Goal: Information Seeking & Learning: Learn about a topic

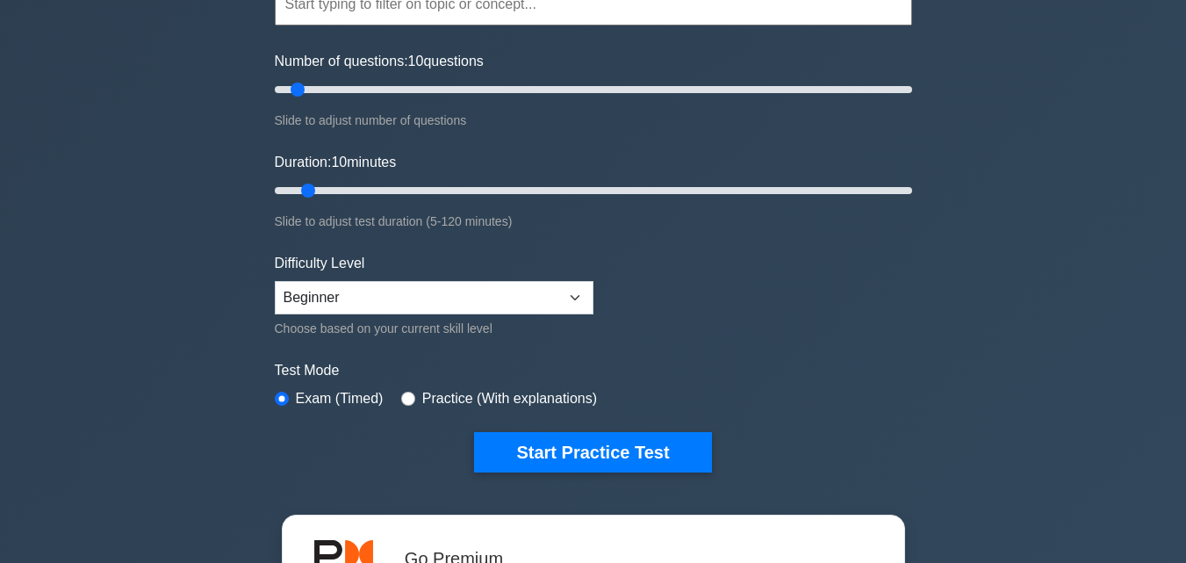
scroll to position [263, 0]
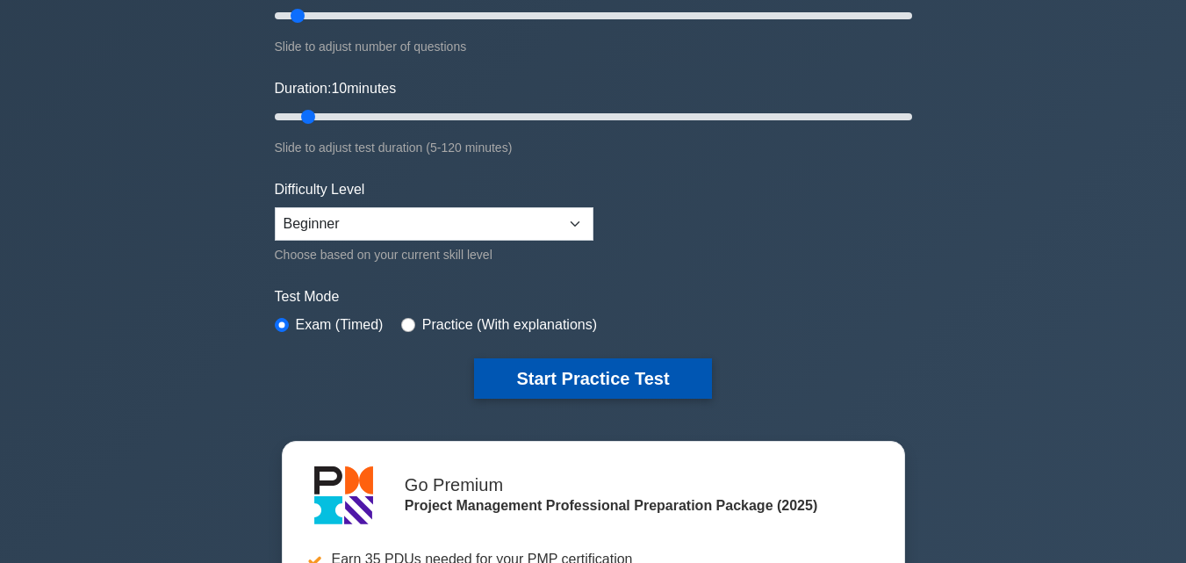
click at [623, 364] on button "Start Practice Test" at bounding box center [592, 378] width 237 height 40
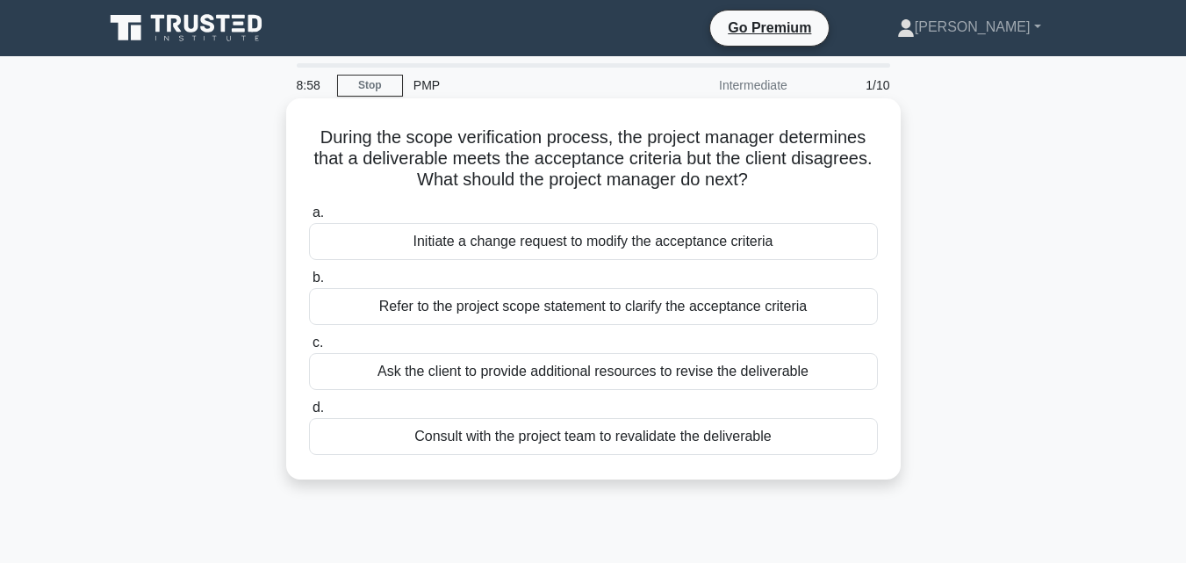
click at [535, 357] on div "Ask the client to provide additional resources to revise the deliverable" at bounding box center [593, 371] width 569 height 37
click at [309, 349] on input "c. Ask the client to provide additional resources to revise the deliverable" at bounding box center [309, 342] width 0 height 11
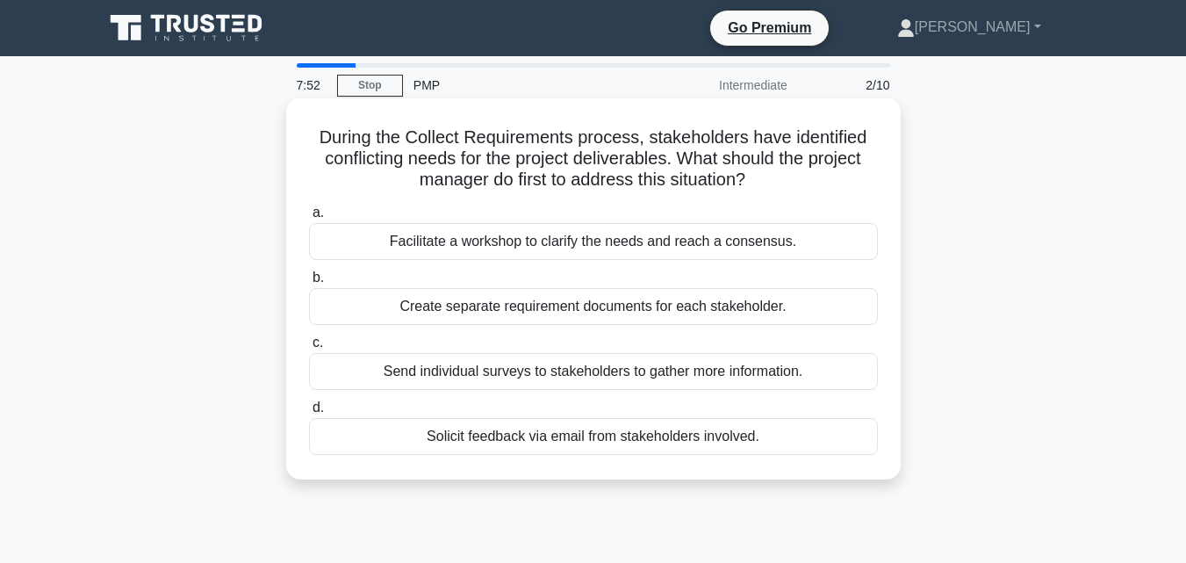
click at [439, 375] on div "Send individual surveys to stakeholders to gather more information." at bounding box center [593, 371] width 569 height 37
click at [309, 349] on input "c. Send individual surveys to stakeholders to gather more information." at bounding box center [309, 342] width 0 height 11
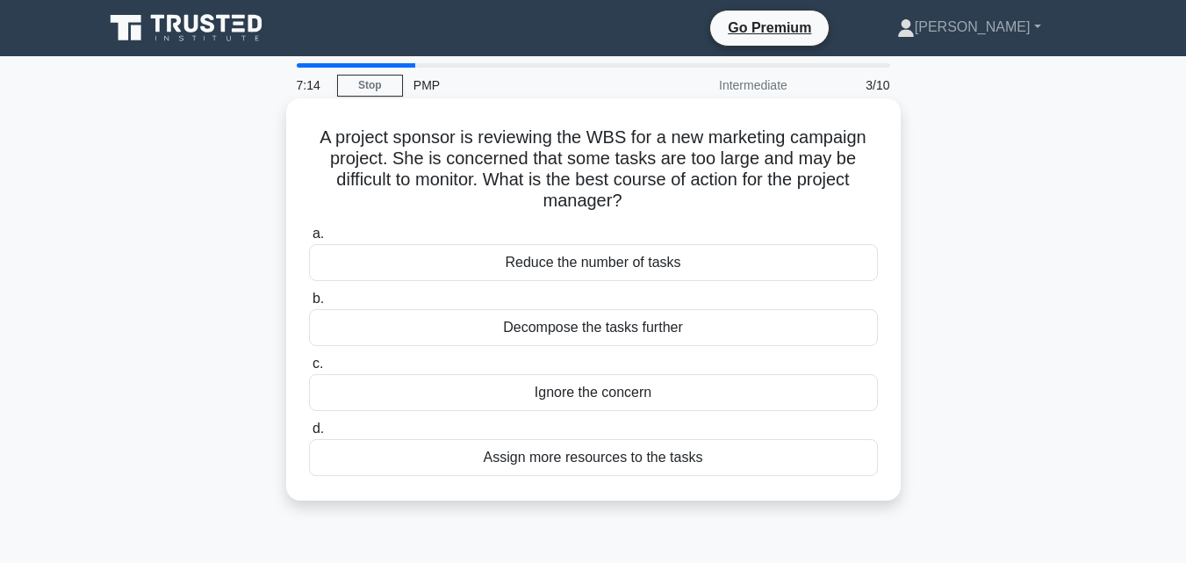
click at [542, 462] on div "Assign more resources to the tasks" at bounding box center [593, 457] width 569 height 37
click at [309, 435] on input "d. Assign more resources to the tasks" at bounding box center [309, 428] width 0 height 11
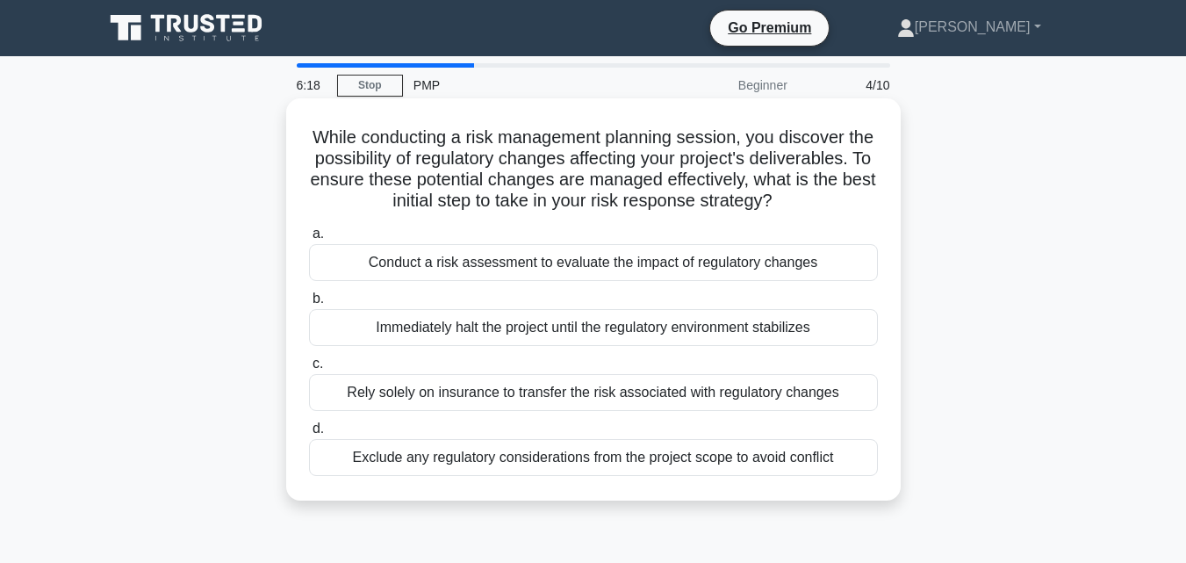
click at [441, 281] on div "Conduct a risk assessment to evaluate the impact of regulatory changes" at bounding box center [593, 262] width 569 height 37
click at [309, 240] on input "a. Conduct a risk assessment to evaluate the impact of regulatory changes" at bounding box center [309, 233] width 0 height 11
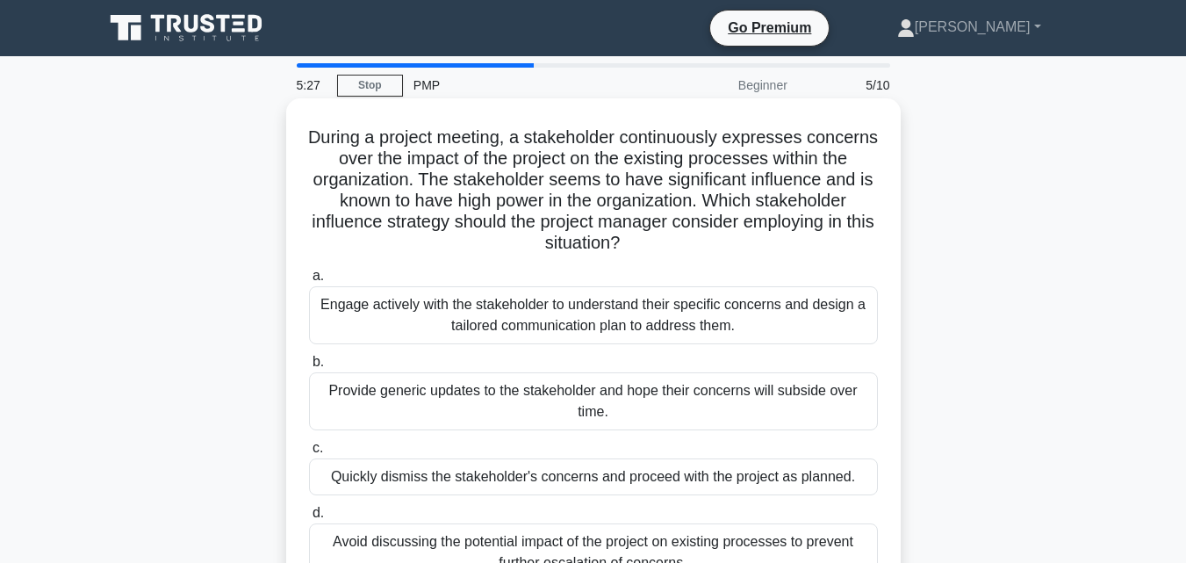
click at [314, 306] on div "Engage actively with the stakeholder to understand their specific concerns and …" at bounding box center [593, 315] width 569 height 58
click at [309, 282] on input "a. Engage actively with the stakeholder to understand their specific concerns a…" at bounding box center [309, 275] width 0 height 11
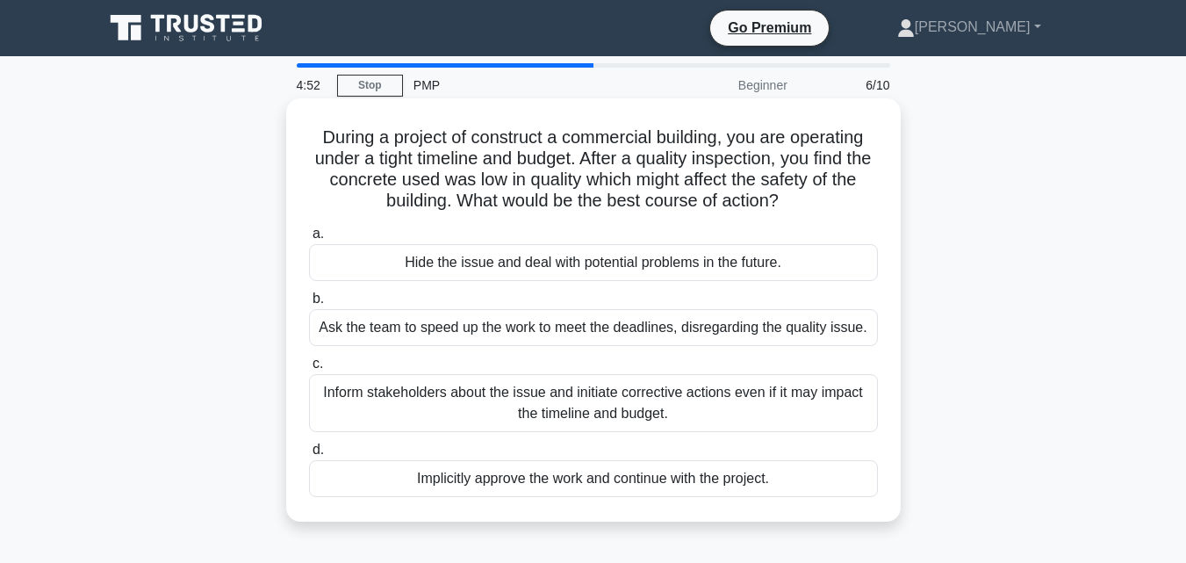
click at [587, 414] on div "Inform stakeholders about the issue and initiate corrective actions even if it …" at bounding box center [593, 403] width 569 height 58
click at [309, 370] on input "c. Inform stakeholders about the issue and initiate corrective actions even if …" at bounding box center [309, 363] width 0 height 11
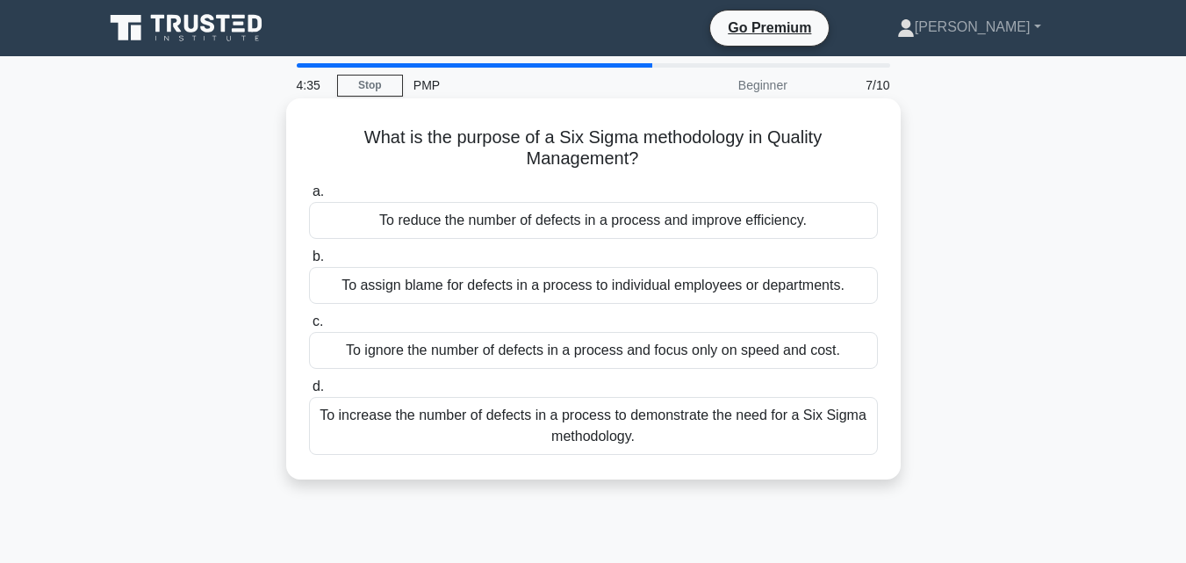
click at [544, 282] on div "To assign blame for defects in a process to individual employees or departments." at bounding box center [593, 285] width 569 height 37
click at [309, 263] on input "b. To assign blame for defects in a process to individual employees or departme…" at bounding box center [309, 256] width 0 height 11
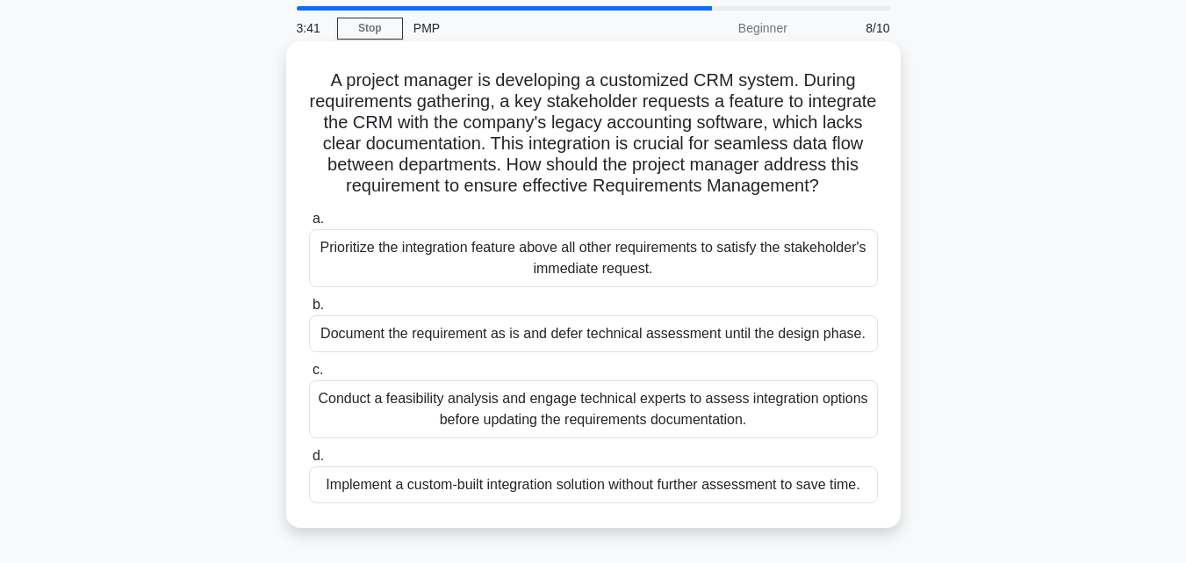
scroll to position [88, 0]
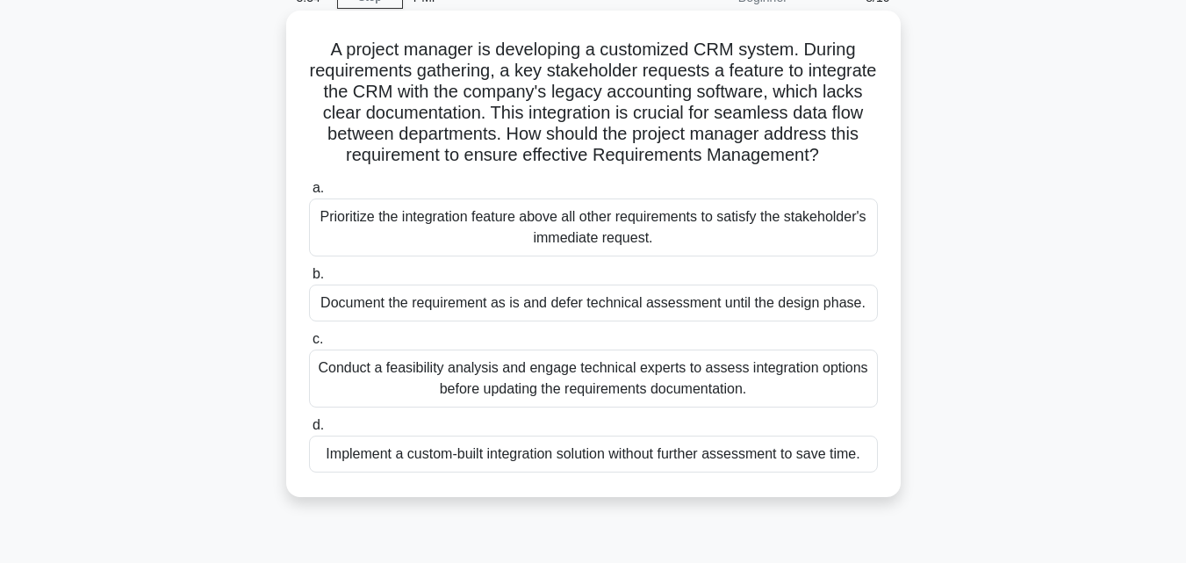
click at [403, 251] on div "Prioritize the integration feature above all other requirements to satisfy the …" at bounding box center [593, 227] width 569 height 58
click at [309, 194] on input "a. Prioritize the integration feature above all other requirements to satisfy t…" at bounding box center [309, 188] width 0 height 11
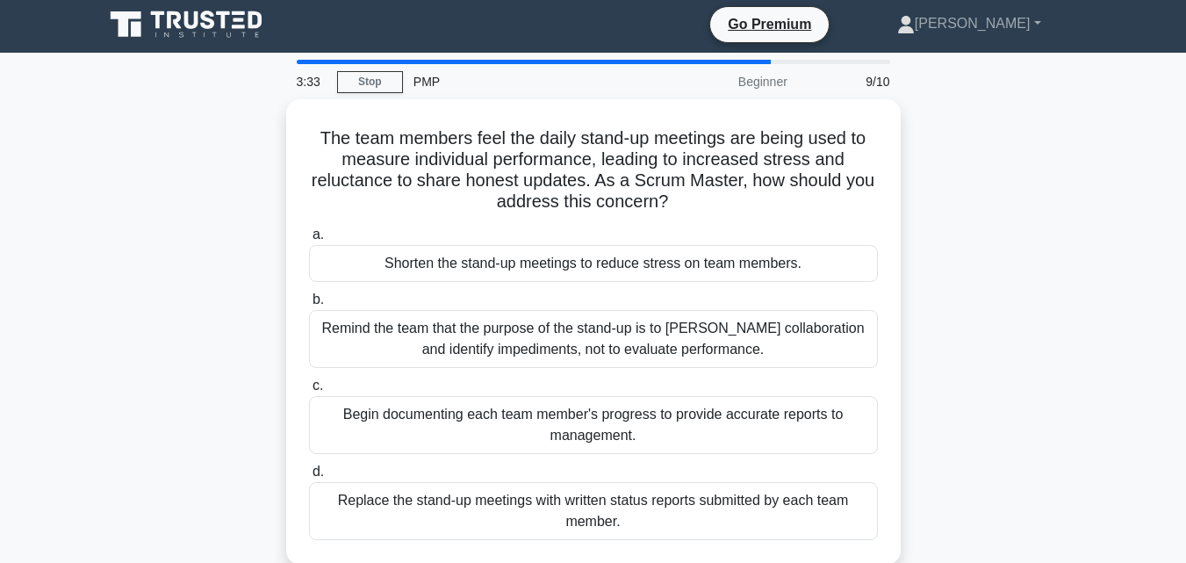
scroll to position [0, 0]
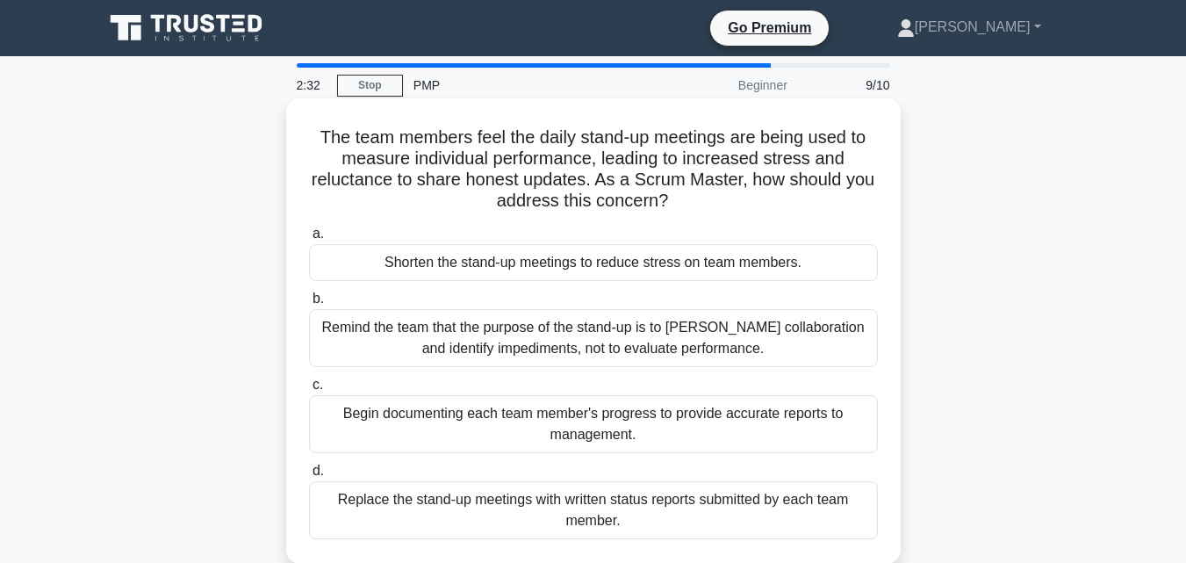
click at [373, 335] on div "Remind the team that the purpose of the stand-up is to foster collaboration and…" at bounding box center [593, 338] width 569 height 58
click at [309, 305] on input "b. Remind the team that the purpose of the stand-up is to foster collaboration …" at bounding box center [309, 298] width 0 height 11
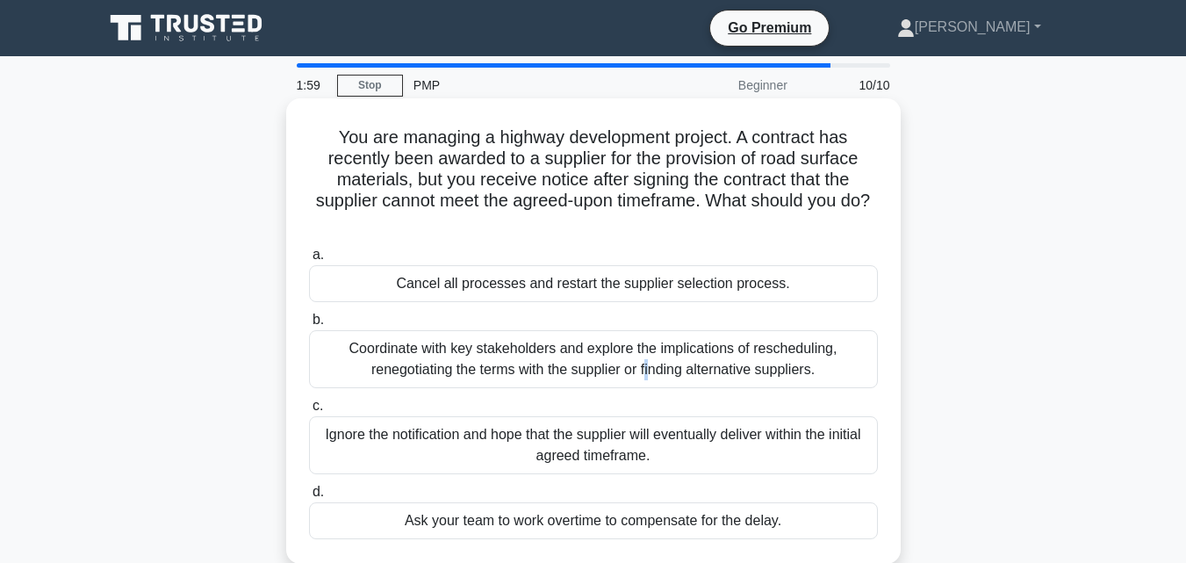
click at [435, 355] on div "Coordinate with key stakeholders and explore the implications of rescheduling, …" at bounding box center [593, 359] width 569 height 58
click at [350, 347] on div "Coordinate with key stakeholders and explore the implications of rescheduling, …" at bounding box center [593, 359] width 569 height 58
click at [309, 326] on input "b. Coordinate with key stakeholders and explore the implications of reschedulin…" at bounding box center [309, 319] width 0 height 11
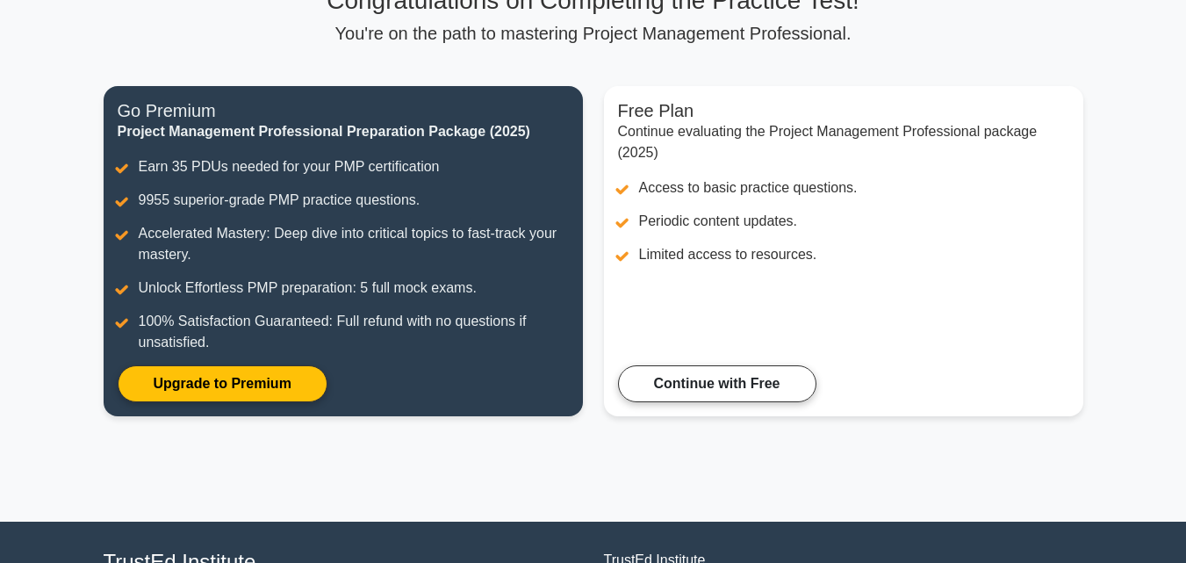
scroll to position [132, 0]
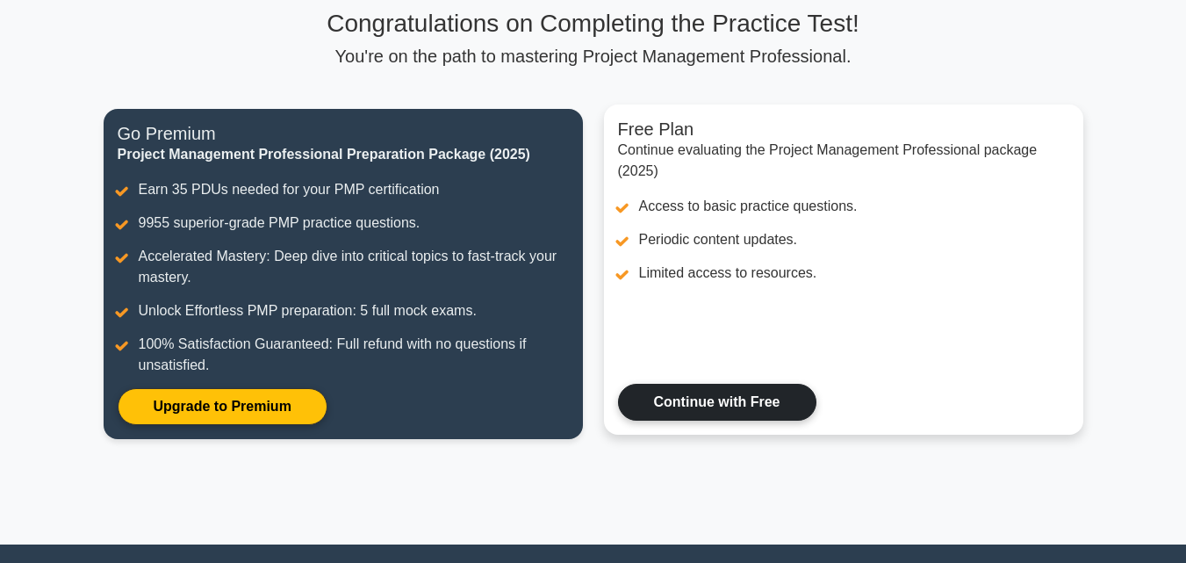
click at [618, 384] on link "Continue with Free" at bounding box center [717, 402] width 198 height 37
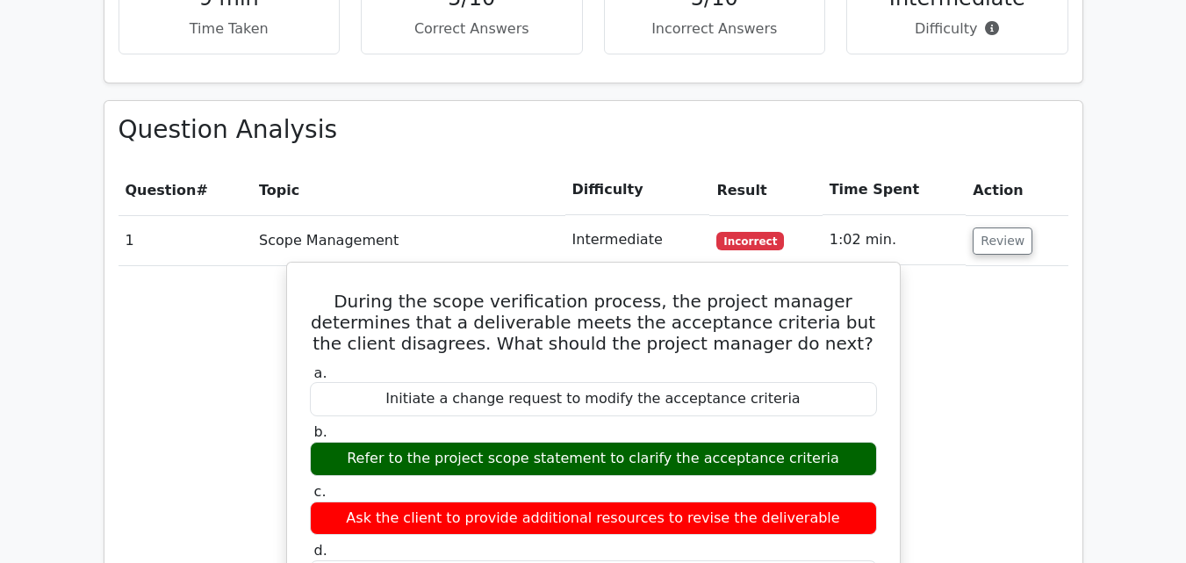
scroll to position [1317, 0]
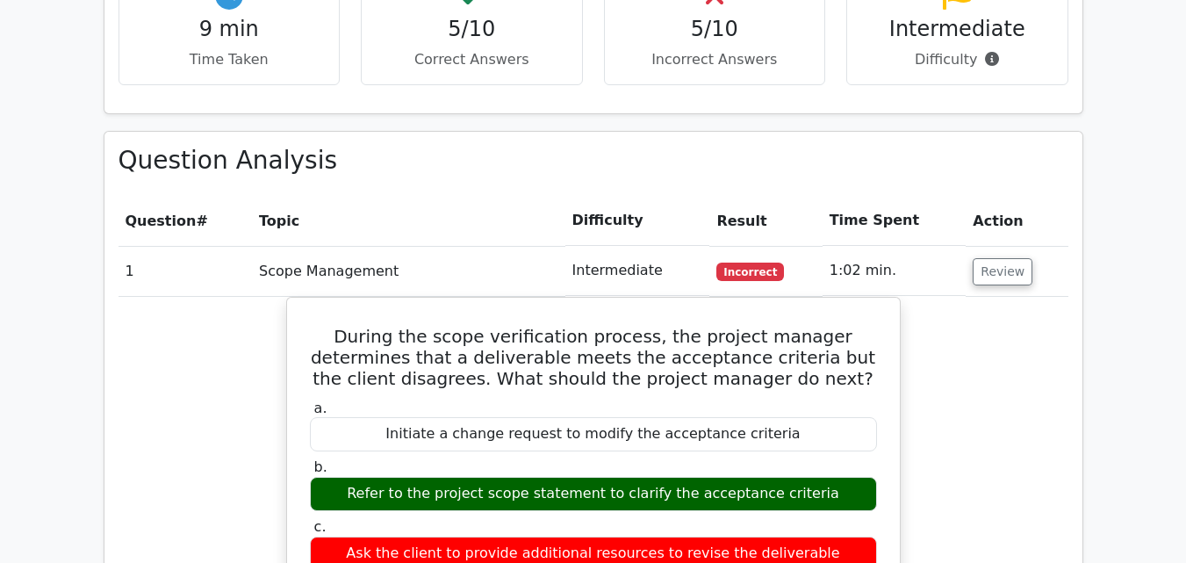
click at [269, 196] on th "Topic" at bounding box center [408, 221] width 313 height 50
click at [270, 196] on th "Topic" at bounding box center [408, 221] width 313 height 50
click at [308, 196] on th "Topic" at bounding box center [408, 221] width 313 height 50
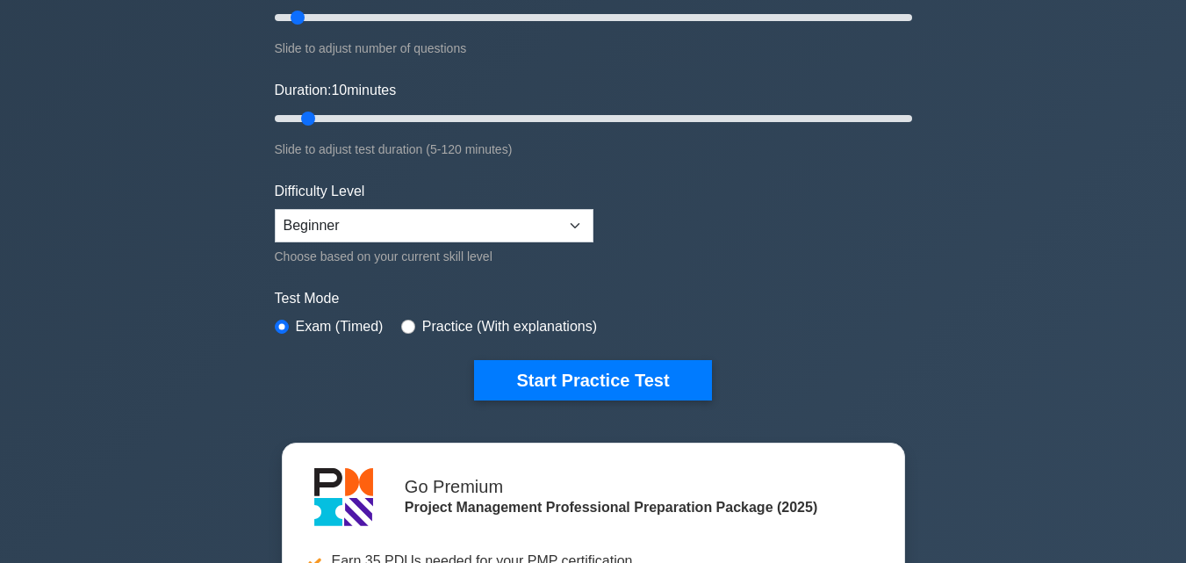
scroll to position [263, 0]
